Goal: Information Seeking & Learning: Learn about a topic

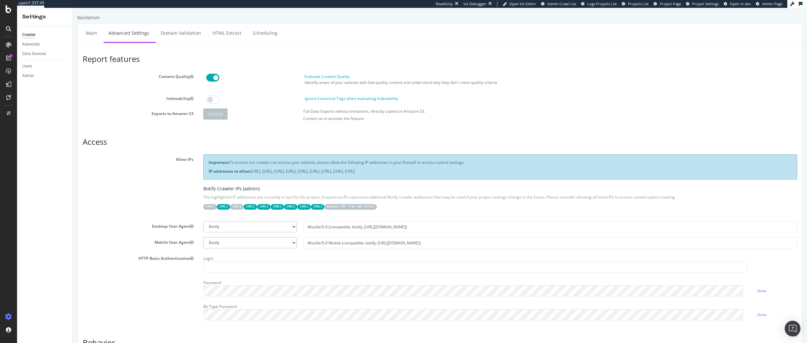
scroll to position [478, 0]
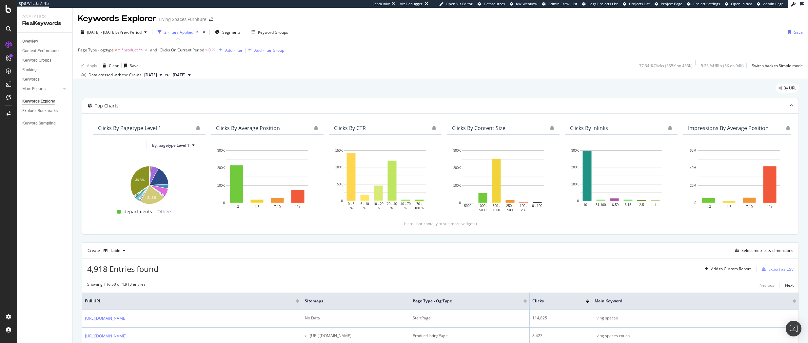
click at [12, 9] on div at bounding box center [9, 9] width 16 height 8
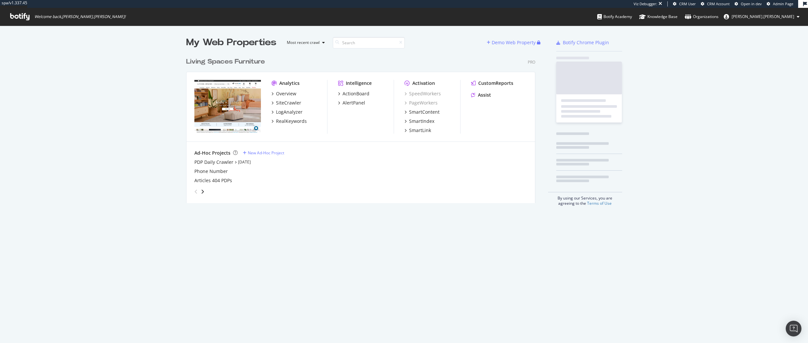
scroll to position [149, 350]
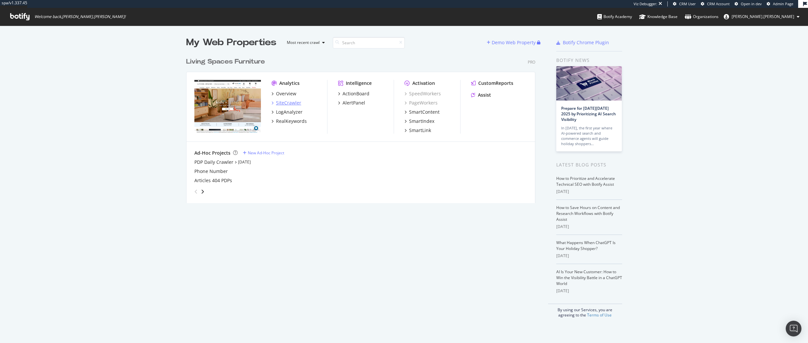
click at [286, 104] on div "SiteCrawler" at bounding box center [288, 103] width 25 height 7
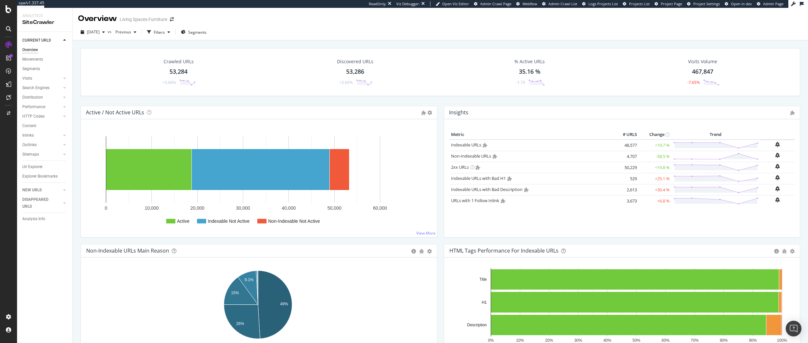
click at [133, 307] on icon "49% 9.1% 15% 26%" at bounding box center [257, 306] width 343 height 76
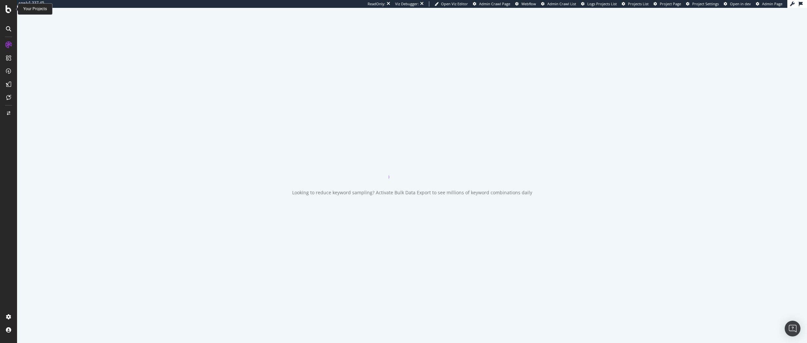
click at [7, 10] on icon at bounding box center [9, 9] width 6 height 8
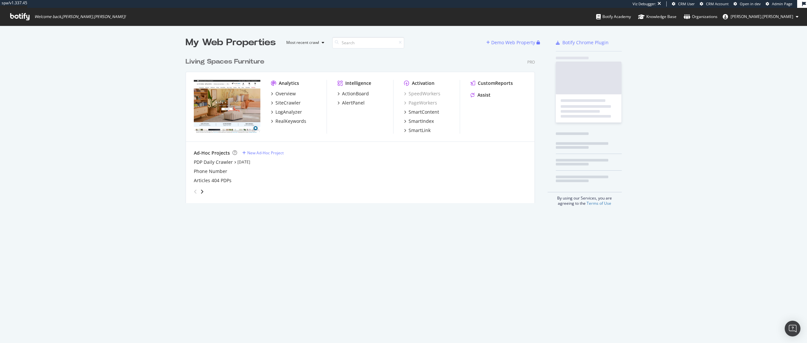
scroll to position [149, 350]
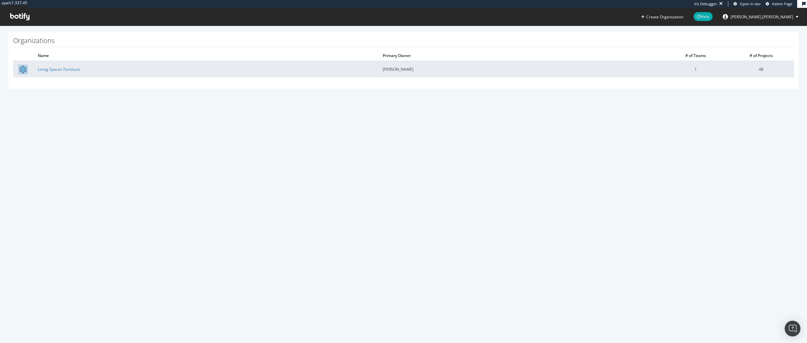
click at [51, 73] on td "Living Spaces Furniture" at bounding box center [205, 69] width 345 height 16
click at [54, 69] on link "Living Spaces Furniture" at bounding box center [59, 70] width 42 height 6
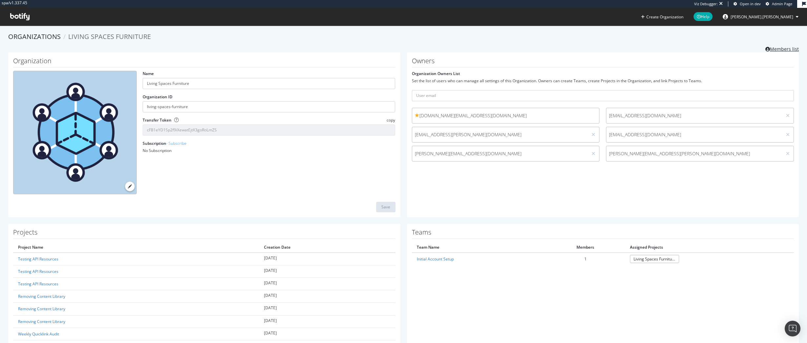
click at [781, 48] on link "Members list" at bounding box center [781, 48] width 33 height 8
